Goal: Complete application form

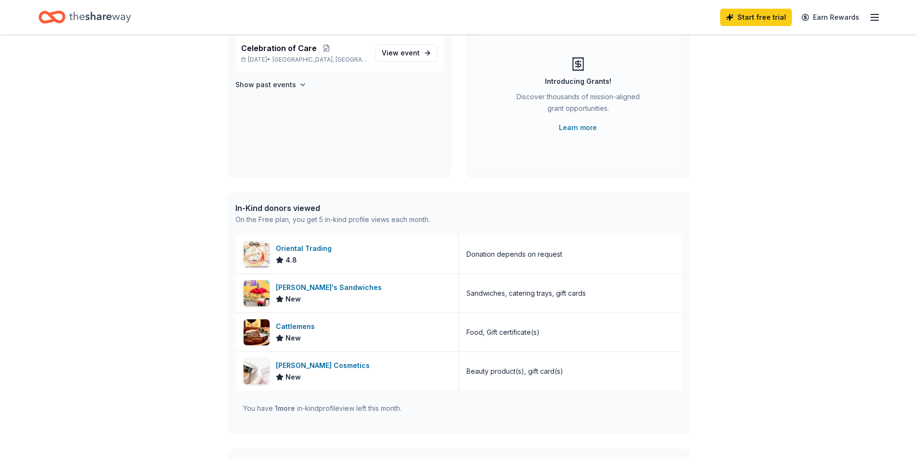
scroll to position [48, 0]
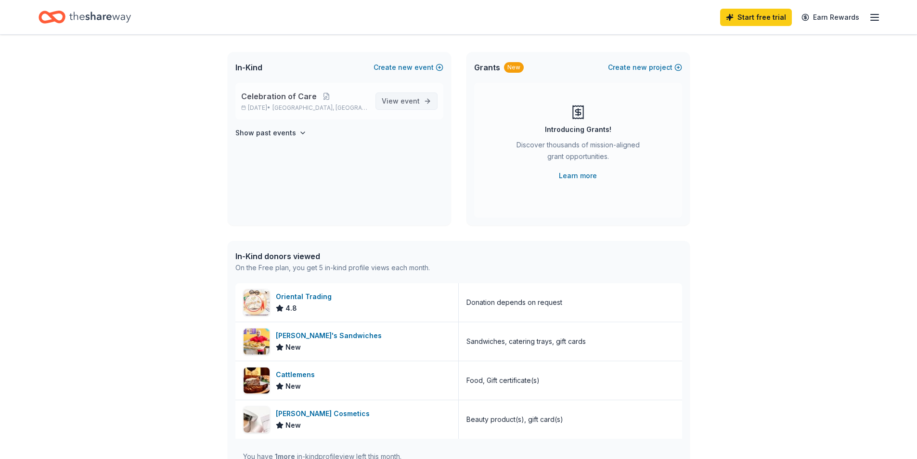
click at [401, 97] on span "View event" at bounding box center [401, 101] width 38 height 12
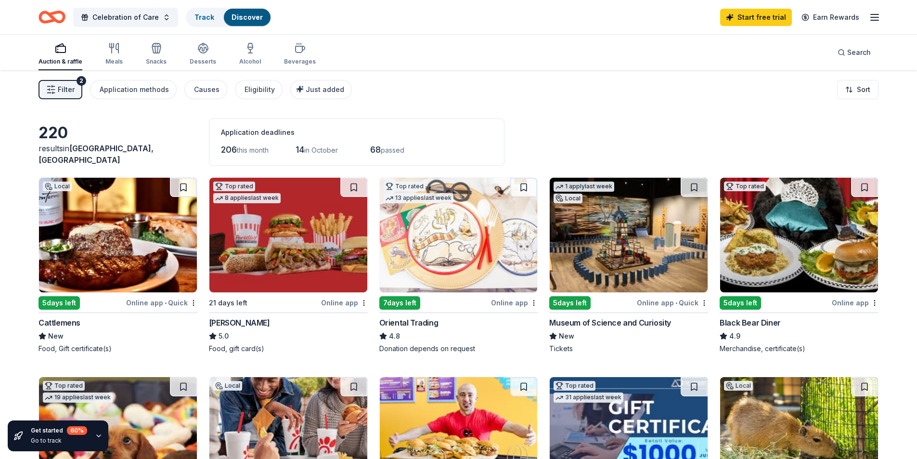
click at [304, 149] on span "14" at bounding box center [300, 149] width 9 height 10
click at [203, 49] on icon "button" at bounding box center [203, 48] width 12 height 12
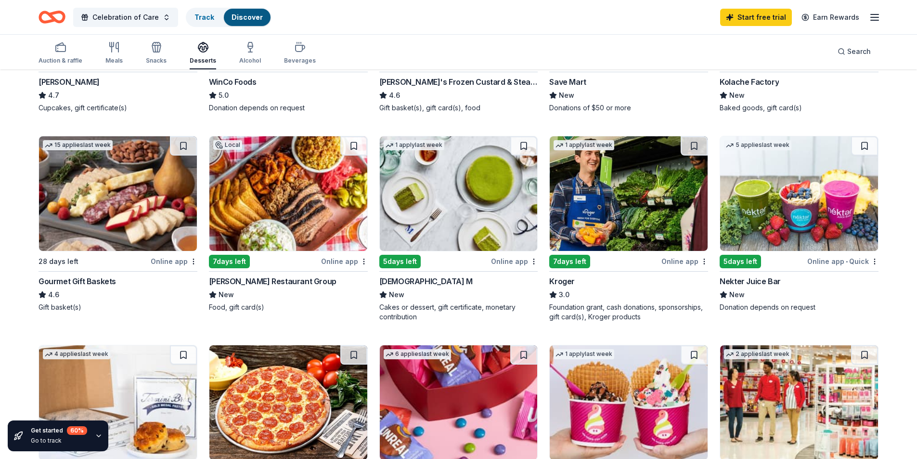
scroll to position [337, 0]
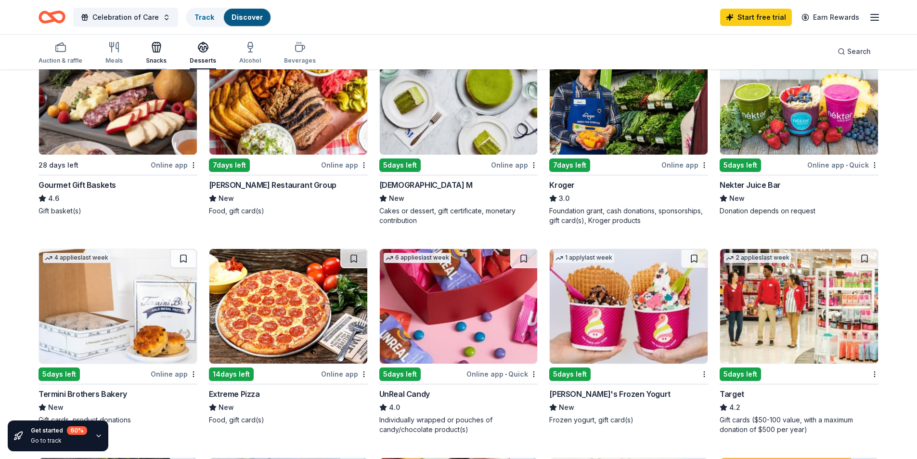
click at [154, 54] on div "Snacks" at bounding box center [156, 52] width 21 height 23
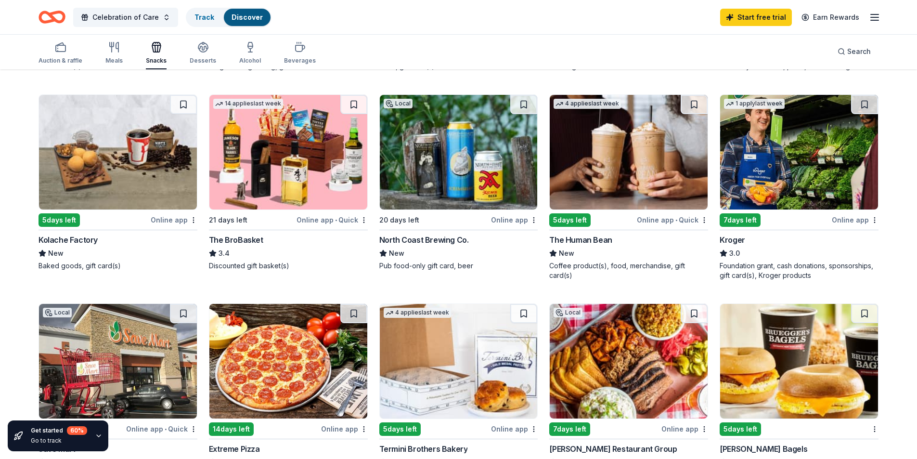
scroll to position [529, 0]
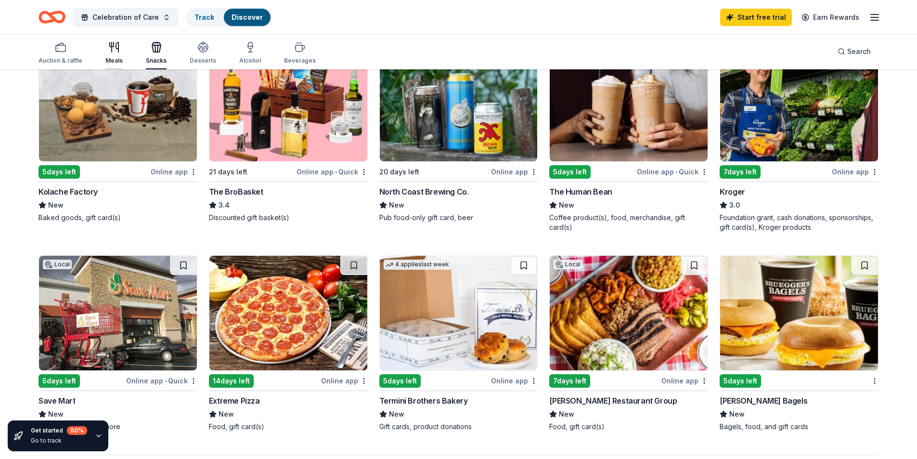
click at [112, 48] on icon "button" at bounding box center [114, 47] width 12 height 12
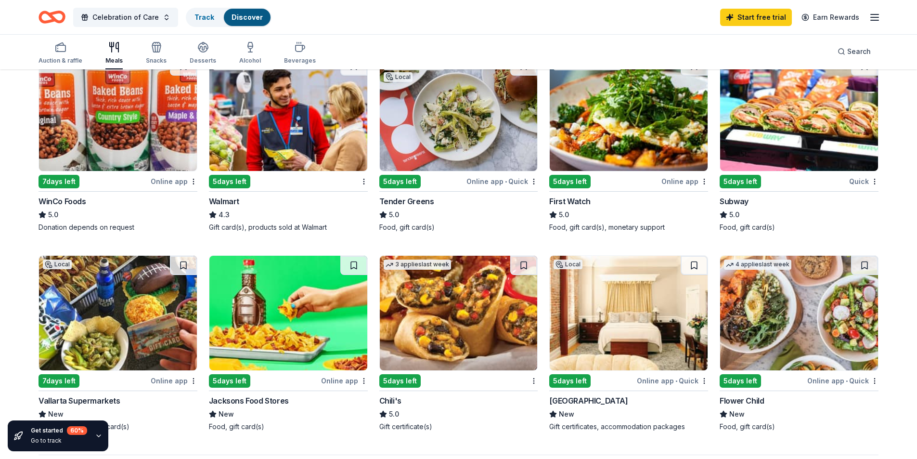
scroll to position [674, 0]
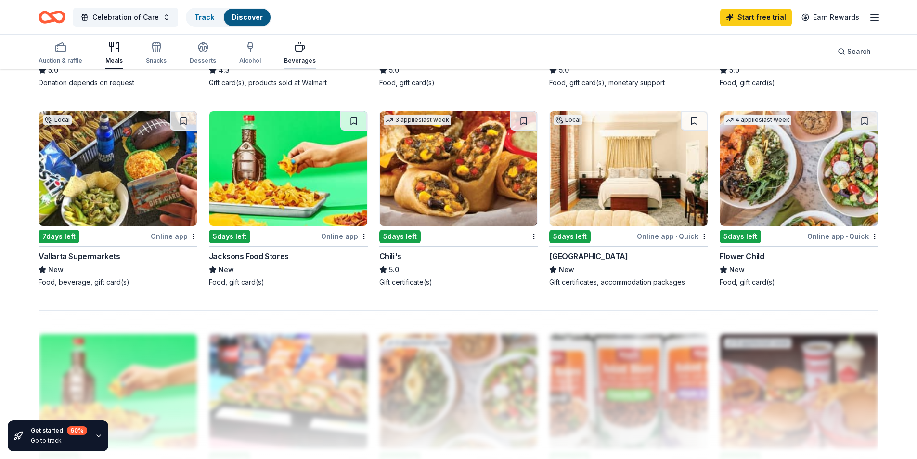
click at [284, 44] on div "button" at bounding box center [300, 47] width 32 height 12
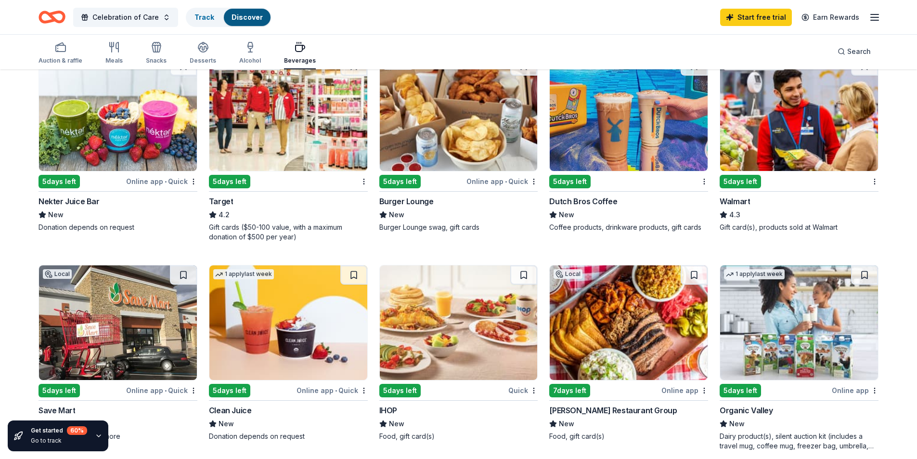
scroll to position [578, 0]
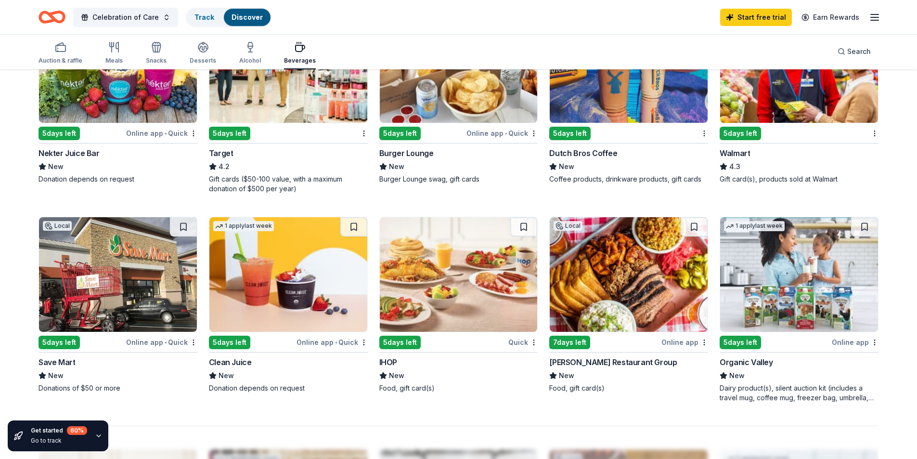
click at [94, 254] on img at bounding box center [118, 274] width 158 height 115
click at [816, 303] on img at bounding box center [799, 274] width 158 height 115
click at [203, 46] on icon "button" at bounding box center [203, 46] width 10 height 7
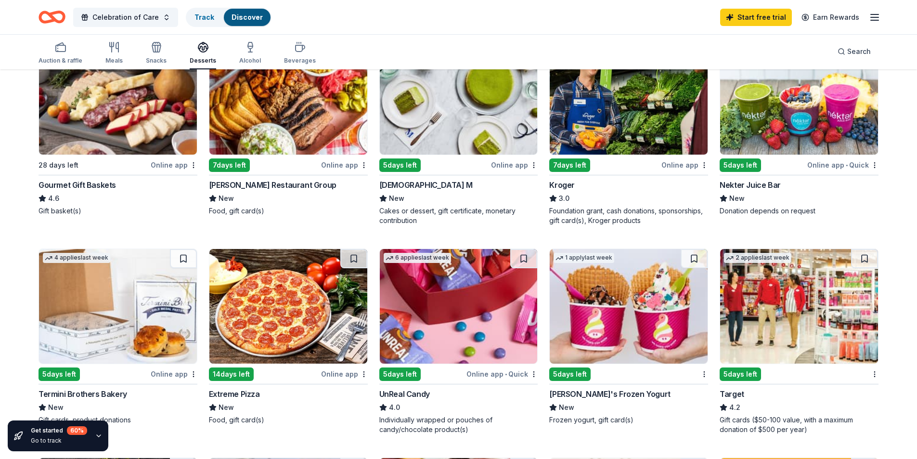
scroll to position [385, 0]
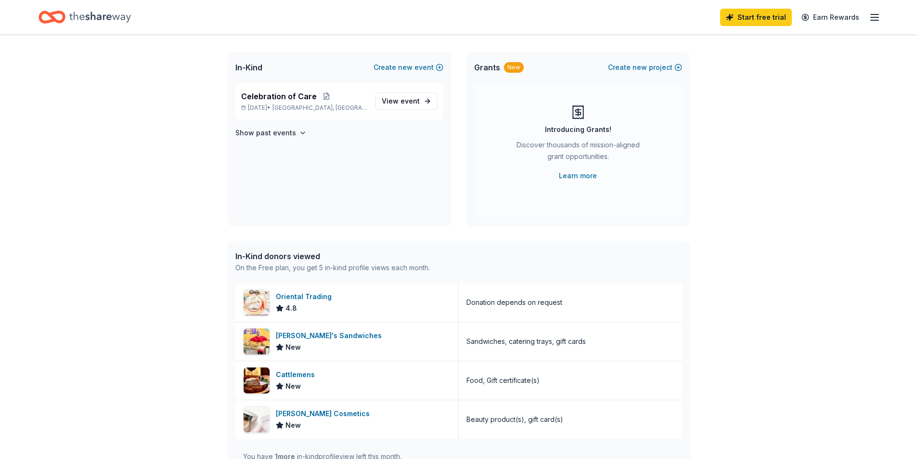
scroll to position [193, 0]
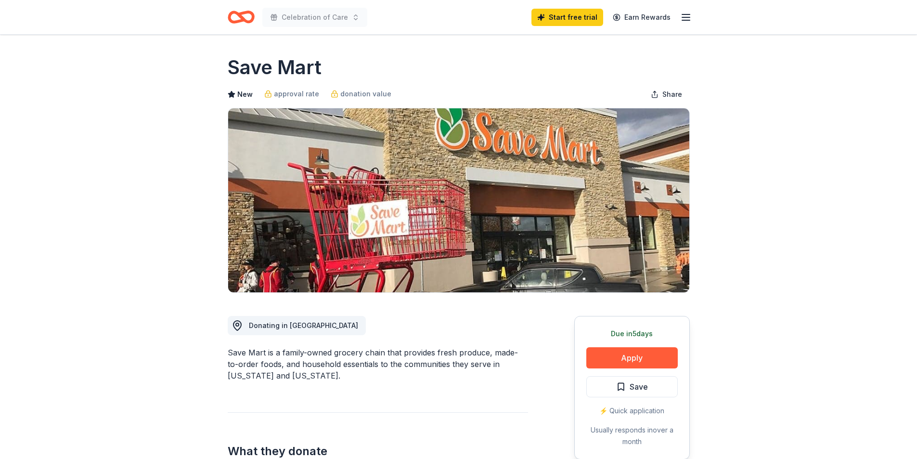
scroll to position [144, 0]
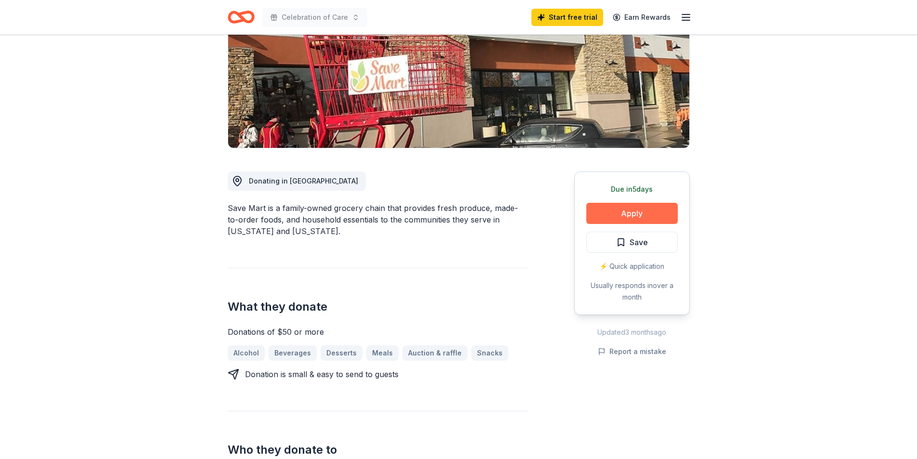
click at [615, 207] on button "Apply" at bounding box center [631, 213] width 91 height 21
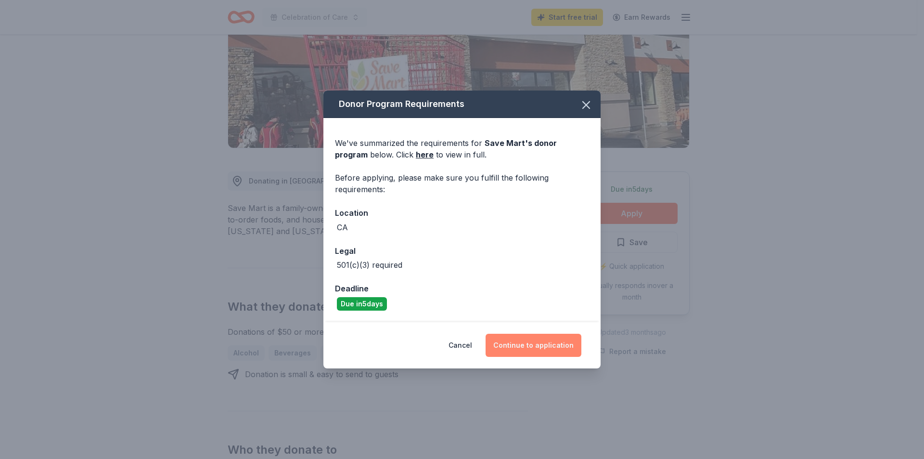
click at [516, 338] on button "Continue to application" at bounding box center [534, 345] width 96 height 23
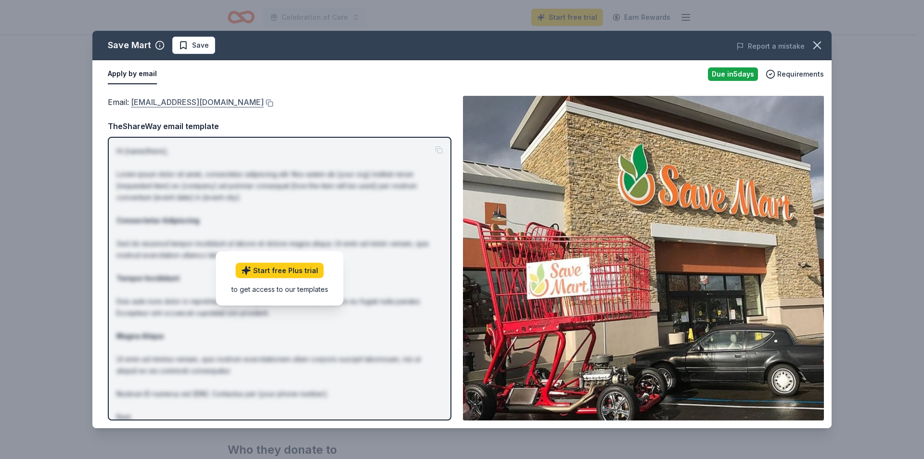
click at [176, 99] on link "giving@SaveMart.com" at bounding box center [197, 102] width 133 height 13
click at [264, 102] on button at bounding box center [269, 103] width 10 height 8
click at [812, 41] on icon "button" at bounding box center [817, 45] width 13 height 13
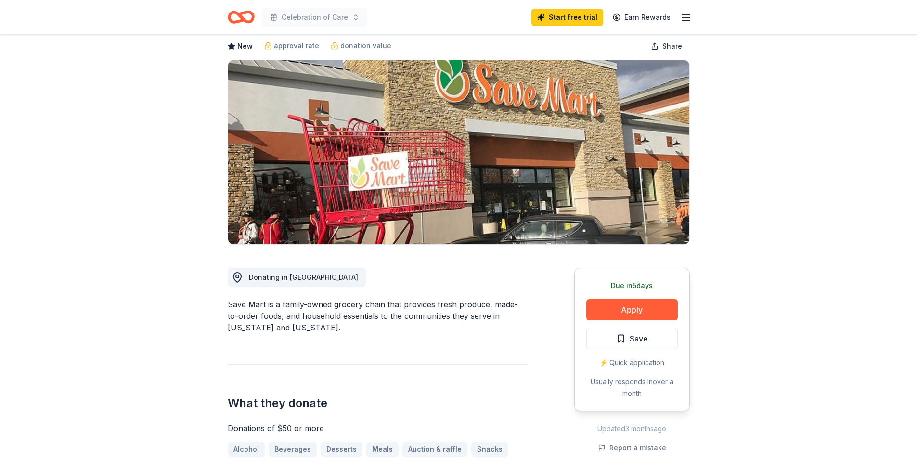
scroll to position [0, 0]
